Goal: Information Seeking & Learning: Compare options

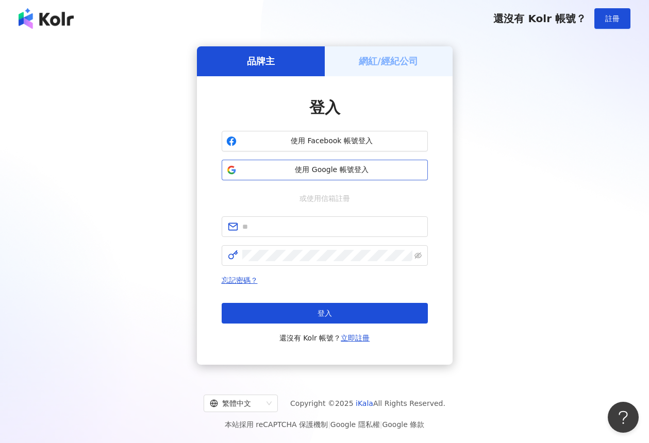
click at [320, 167] on span "使用 Google 帳號登入" at bounding box center [332, 170] width 182 height 10
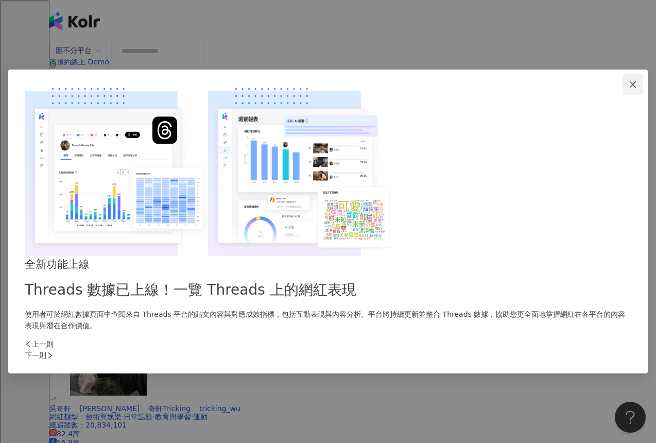
click at [629, 89] on icon "close" at bounding box center [633, 84] width 8 height 8
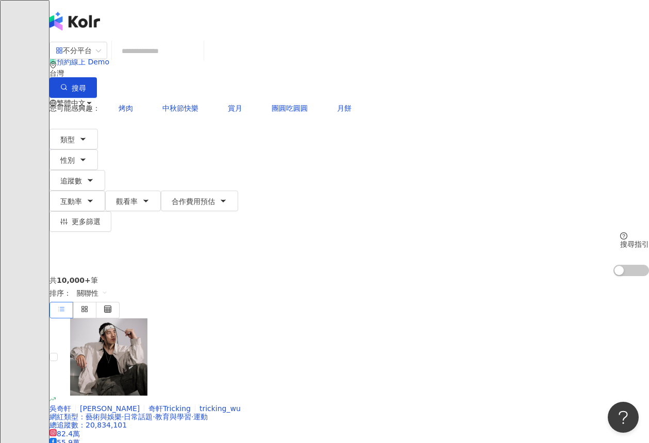
scroll to position [2, 0]
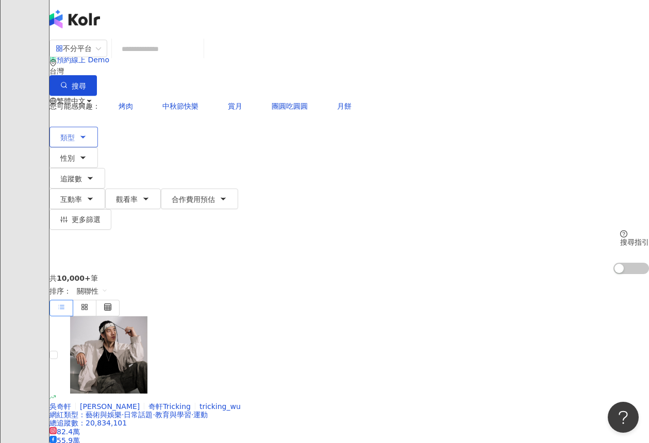
click at [87, 133] on icon "button" at bounding box center [83, 137] width 8 height 8
click at [75, 154] on span "性別" at bounding box center [67, 158] width 14 height 8
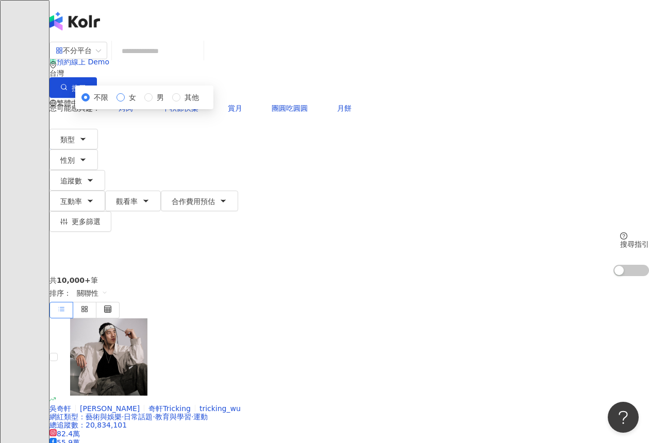
click at [139, 103] on span "女" at bounding box center [132, 97] width 15 height 11
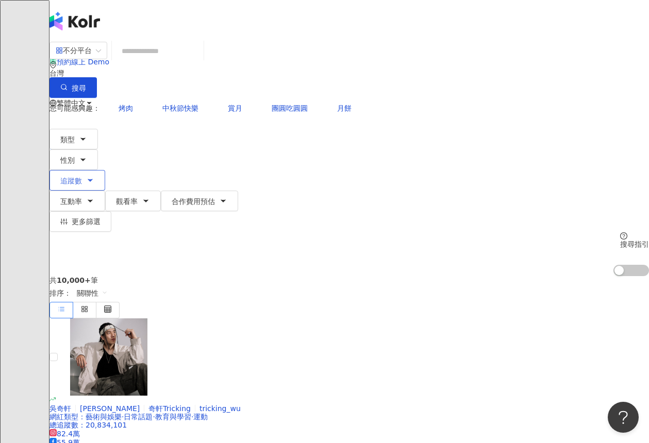
click at [105, 170] on button "追蹤數" at bounding box center [77, 180] width 56 height 21
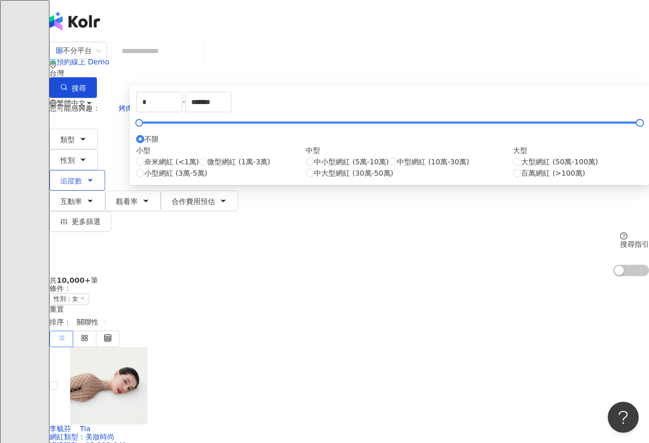
click at [105, 170] on button "追蹤數" at bounding box center [77, 180] width 56 height 21
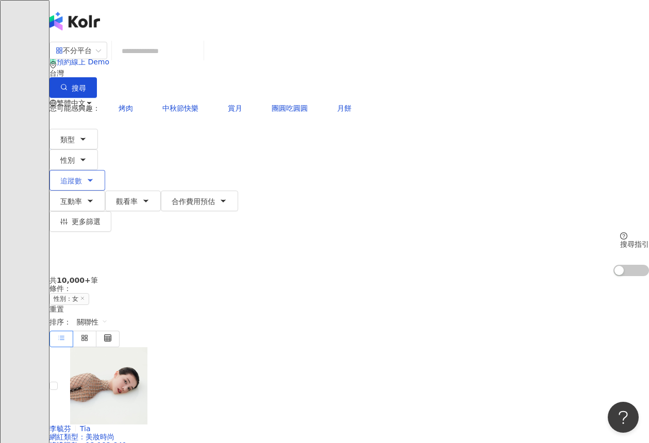
click at [82, 177] on span "追蹤數" at bounding box center [71, 181] width 22 height 8
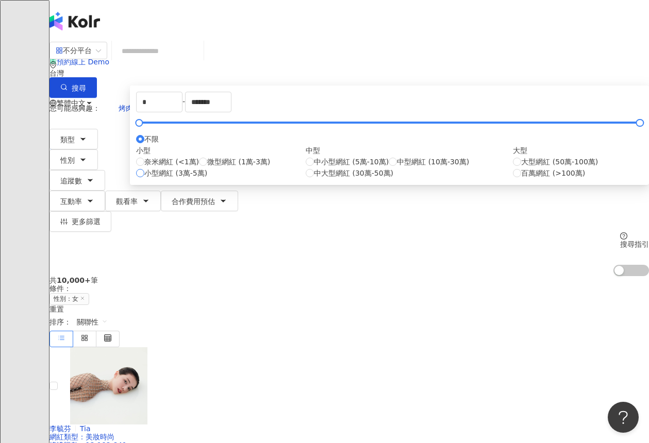
click at [207, 179] on span "小型網紅 (3萬-5萬)" at bounding box center [175, 172] width 63 height 11
type input "*****"
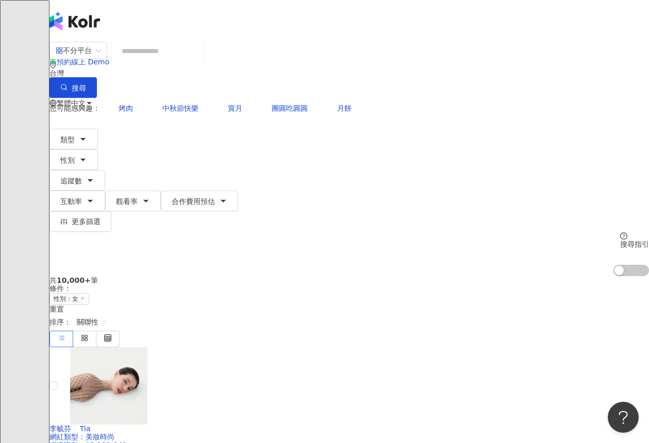
click at [540, 108] on div "您可能感興趣： 烤肉 中秋節快樂 賞月 團圓吃圓圓 月餅 類型 性別 追蹤數 互動率 觀看率 合作費用預估 更多篩選 不限 女 男 其他 ***** - **…" at bounding box center [348, 187] width 599 height 178
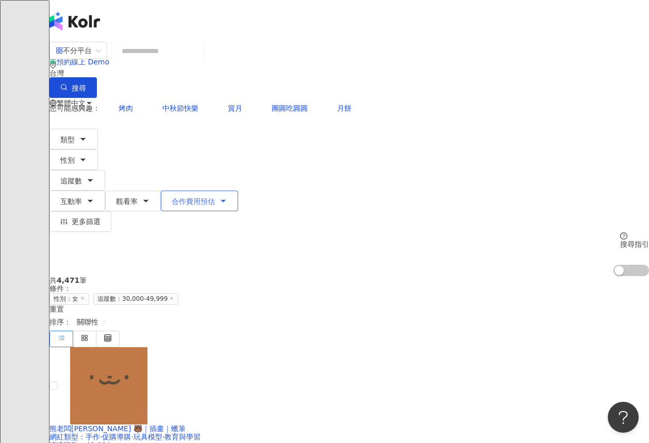
click at [227, 197] on icon "button" at bounding box center [223, 201] width 8 height 8
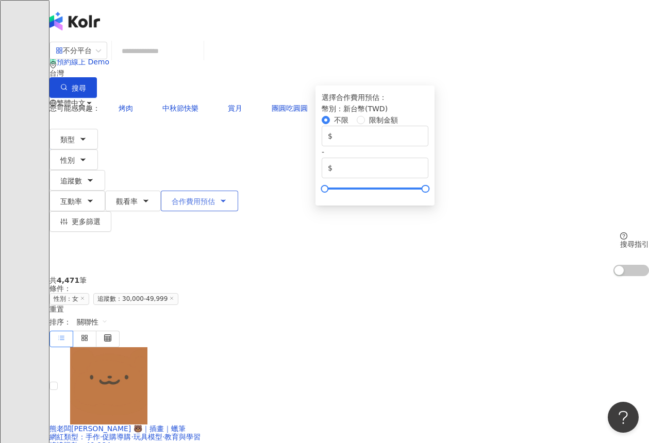
click at [227, 197] on icon "button" at bounding box center [223, 201] width 8 height 8
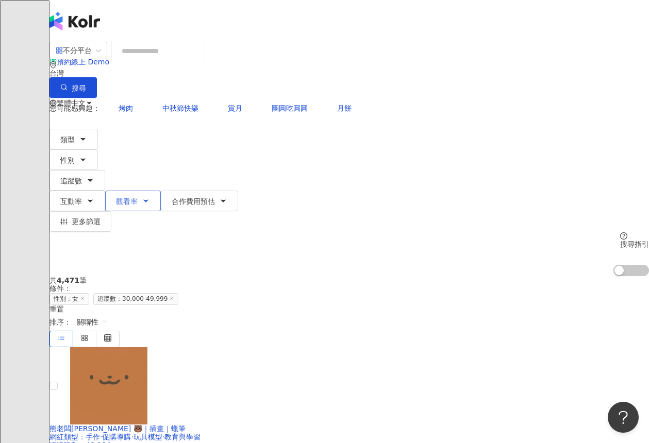
click at [161, 191] on button "觀看率" at bounding box center [133, 201] width 56 height 21
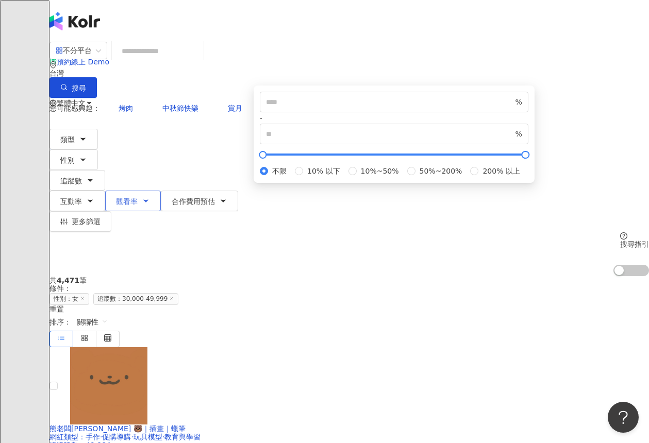
click at [161, 191] on button "觀看率" at bounding box center [133, 201] width 56 height 21
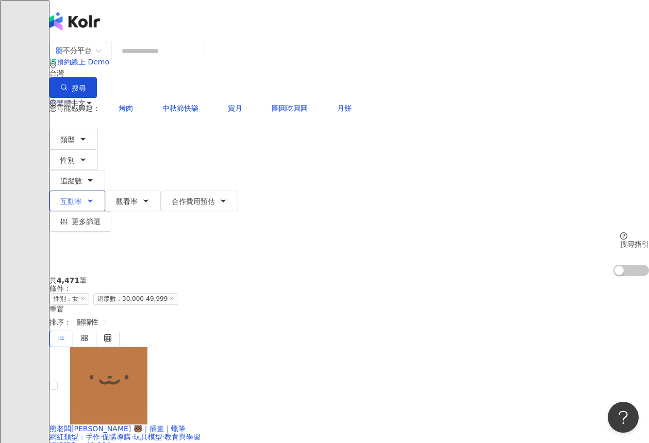
click at [105, 191] on button "互動率" at bounding box center [77, 201] width 56 height 21
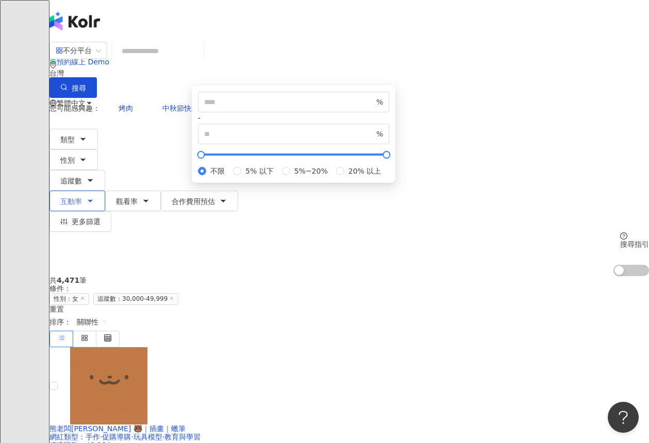
click at [105, 191] on button "互動率" at bounding box center [77, 201] width 56 height 21
